Goal: Information Seeking & Learning: Understand process/instructions

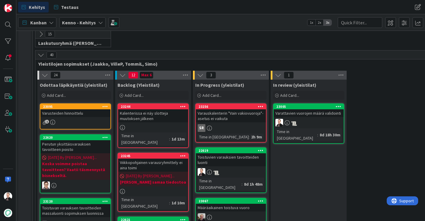
scroll to position [119, 0]
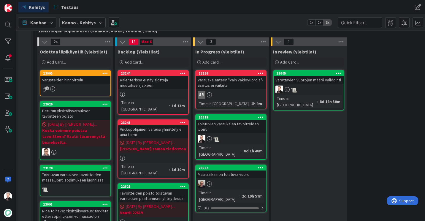
click at [223, 125] on div "Toistuvien varauksien tavoitteiden luonti" at bounding box center [231, 126] width 70 height 13
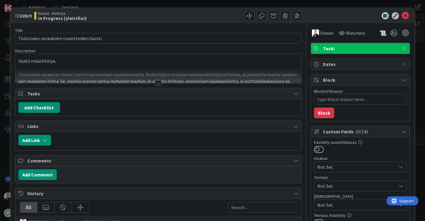
click at [156, 83] on div at bounding box center [158, 82] width 7 height 5
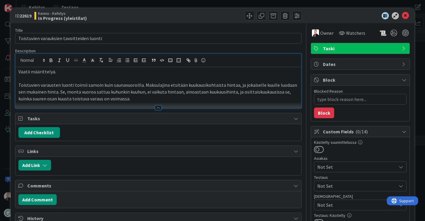
click at [143, 97] on p "Toistuvien varausten luonti toimii samoin kuin saunavuoroilla. Maksulajina etsi…" at bounding box center [158, 92] width 280 height 20
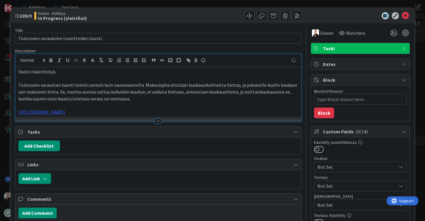
type textarea "x"
drag, startPoint x: 401, startPoint y: 13, endPoint x: 387, endPoint y: 6, distance: 16.2
click at [402, 13] on icon at bounding box center [405, 15] width 7 height 7
